Goal: Transaction & Acquisition: Obtain resource

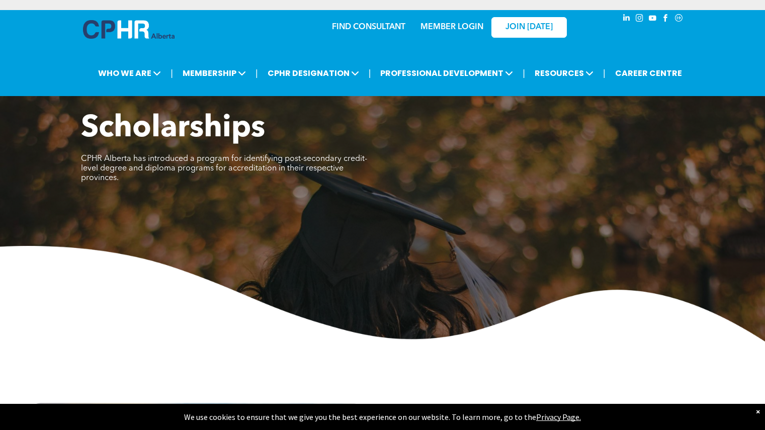
click at [211, 246] on img at bounding box center [382, 294] width 765 height 96
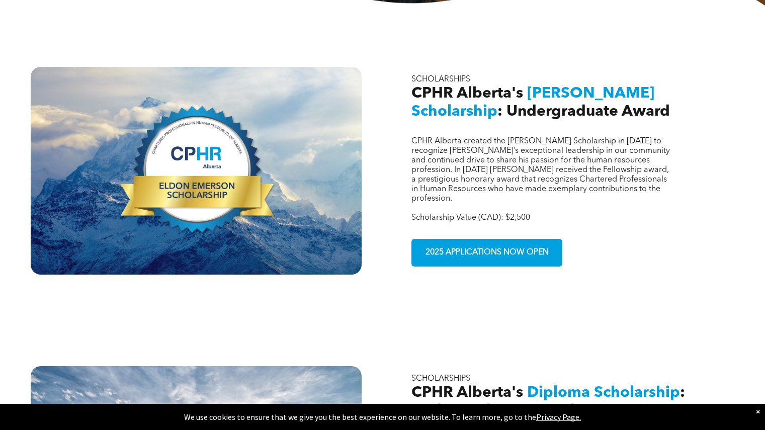
scroll to position [362, 0]
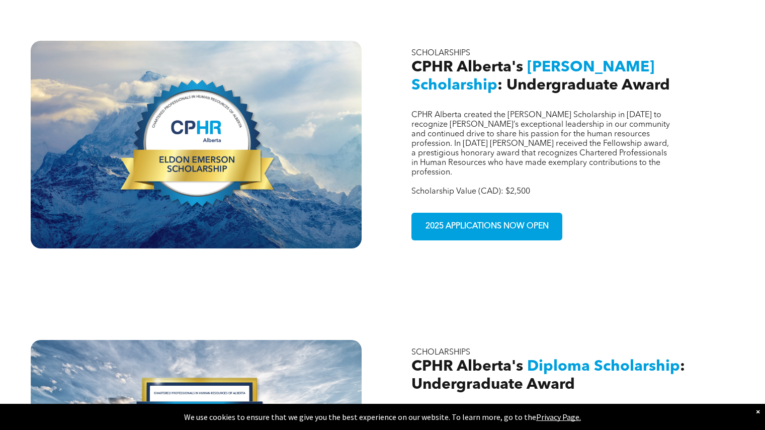
click at [409, 242] on div "CPHR Alberta created the Eldon Emerson Scholarship in 2021 to recognize Eldon’s…" at bounding box center [382, 129] width 765 height 300
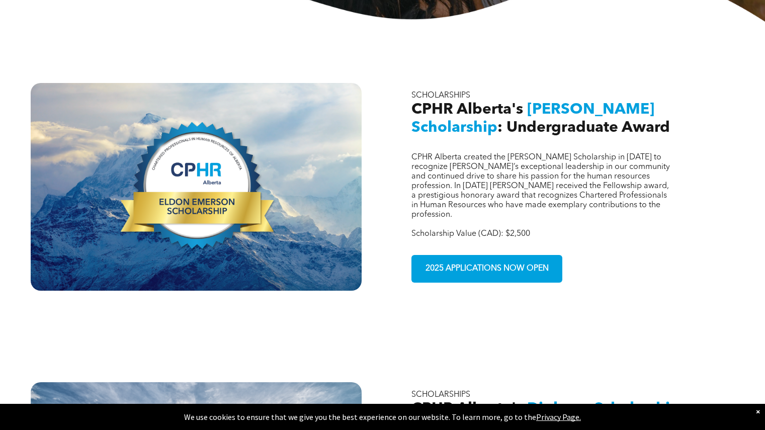
scroll to position [302, 0]
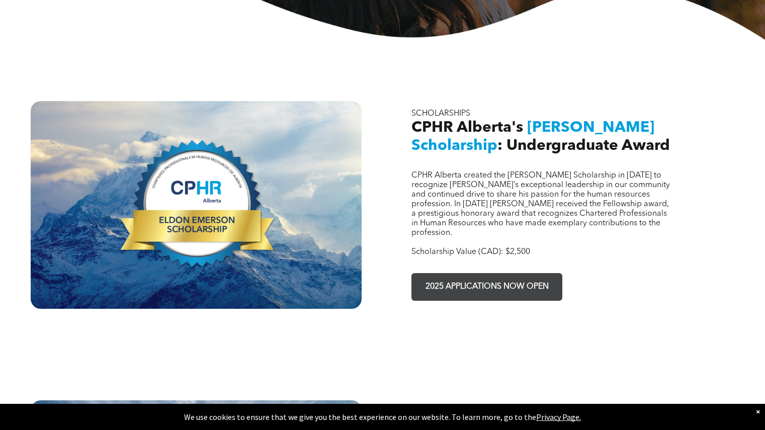
click at [458, 277] on span "2025 APPLICATIONS NOW OPEN" at bounding box center [487, 287] width 130 height 20
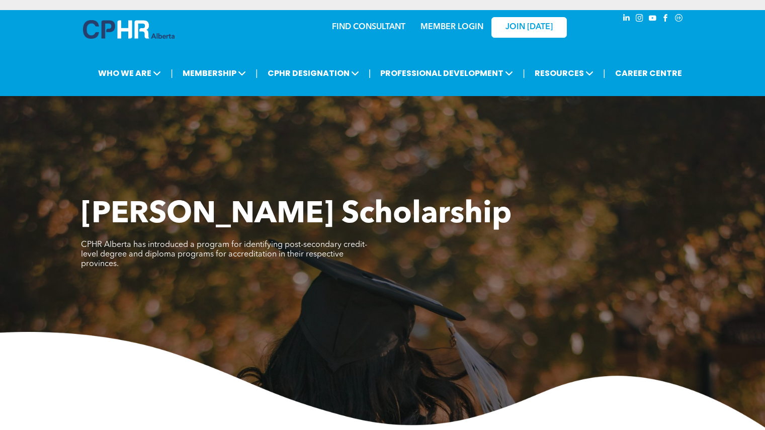
click at [342, 253] on span "CPHR Alberta has introduced a program for identifying post-secondary credit-lev…" at bounding box center [224, 254] width 286 height 27
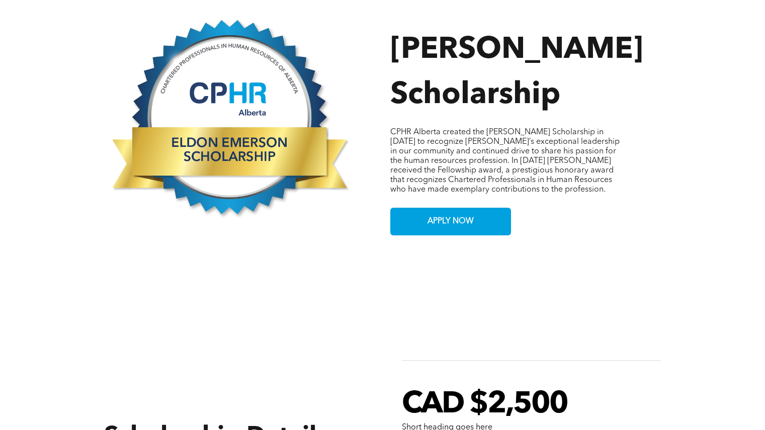
scroll to position [503, 0]
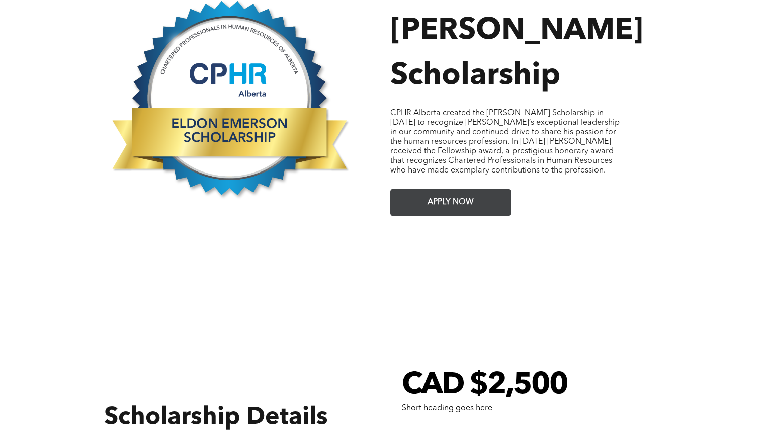
click at [445, 193] on span "APPLY NOW" at bounding box center [450, 203] width 53 height 20
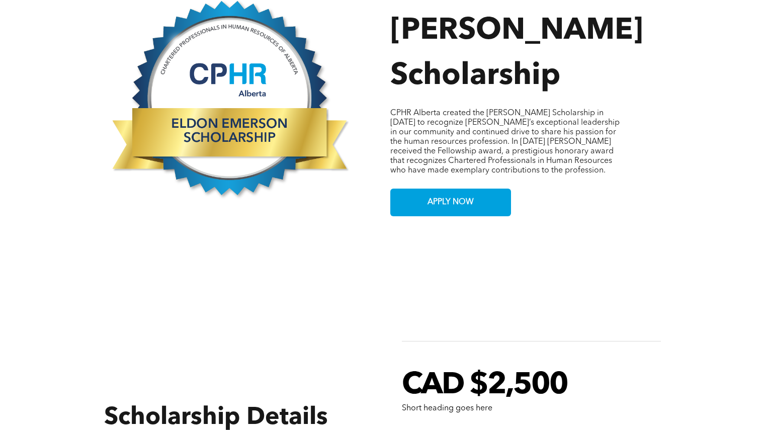
click at [37, 103] on div "Button Eldon Emerson Scholarship CPHR Alberta created the Eldon Emerson Scholar…" at bounding box center [382, 86] width 765 height 322
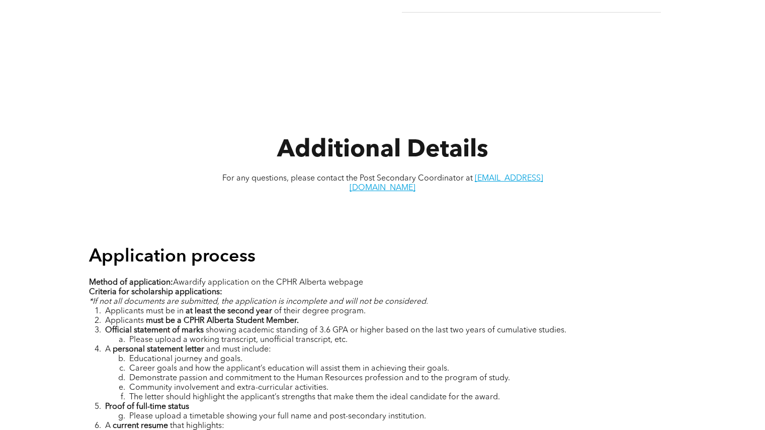
scroll to position [1147, 0]
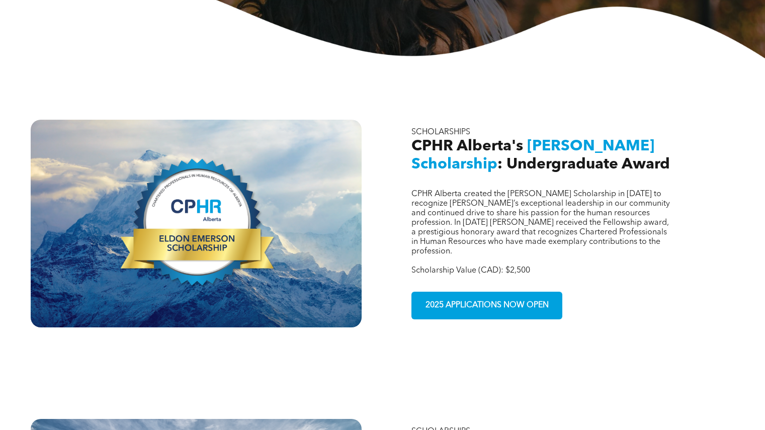
scroll to position [282, 0]
